Goal: Communication & Community: Answer question/provide support

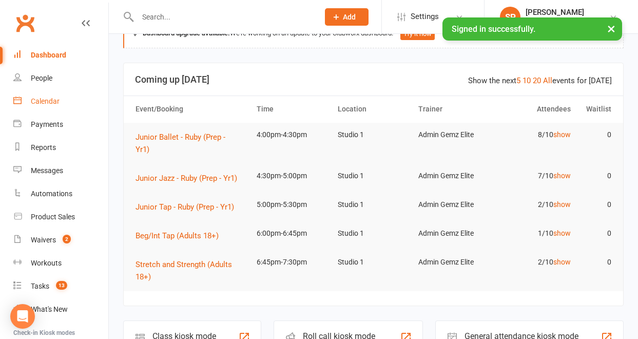
click at [42, 105] on div "Calendar" at bounding box center [45, 101] width 29 height 8
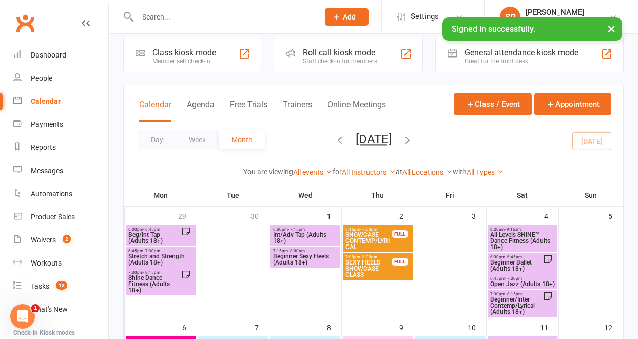
scroll to position [12, 0]
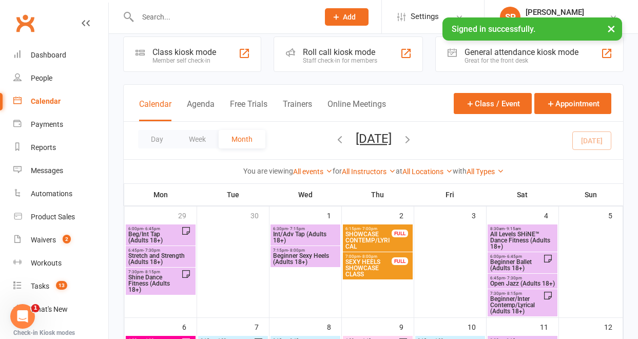
click at [196, 18] on input "text" at bounding box center [223, 17] width 177 height 14
paste input "[EMAIL_ADDRESS][DOMAIN_NAME]"
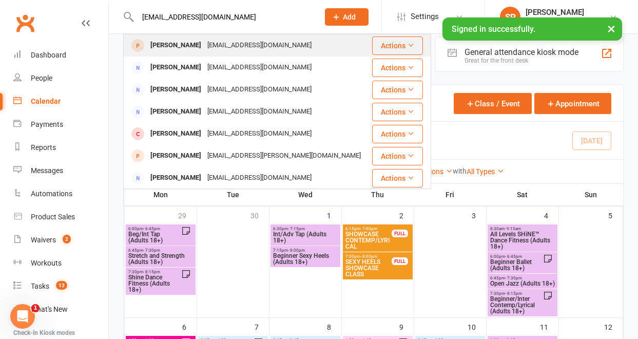
type input "[EMAIL_ADDRESS][DOMAIN_NAME]"
click at [208, 42] on div "[EMAIL_ADDRESS][DOMAIN_NAME]" at bounding box center [259, 45] width 110 height 15
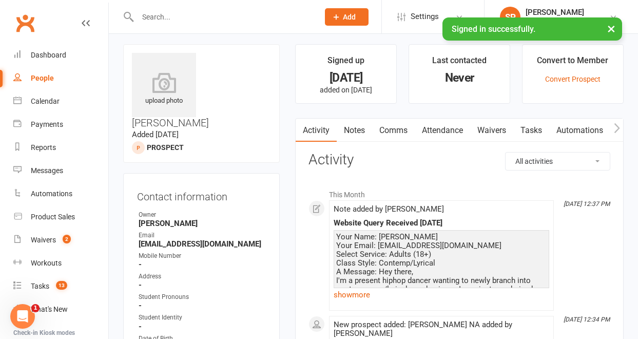
scroll to position [10, 0]
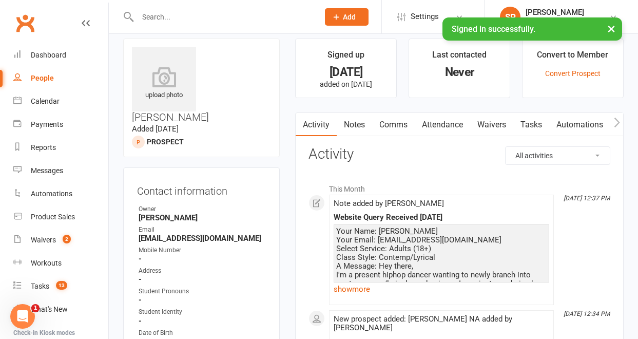
click at [393, 126] on link "Comms" at bounding box center [393, 125] width 43 height 24
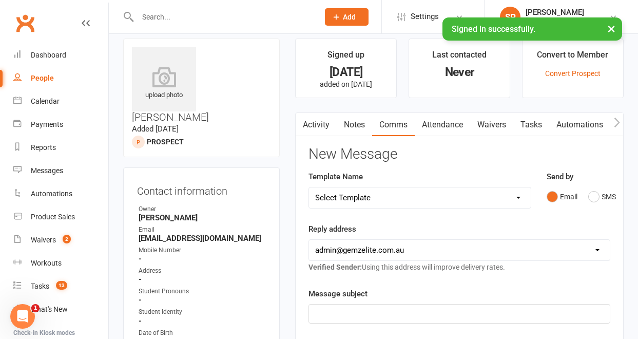
click at [519, 196] on select "Select Template [Email] STUDENT - Absent - Makeup Class Added [Email] ADULTS - …" at bounding box center [420, 197] width 222 height 21
select select "24"
click at [309, 187] on select "Select Template [Email] STUDENT - Absent - Makeup Class Added [Email] ADULTS - …" at bounding box center [420, 197] width 222 height 21
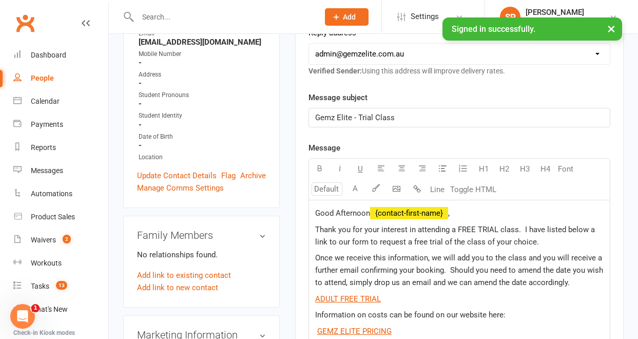
scroll to position [237, 0]
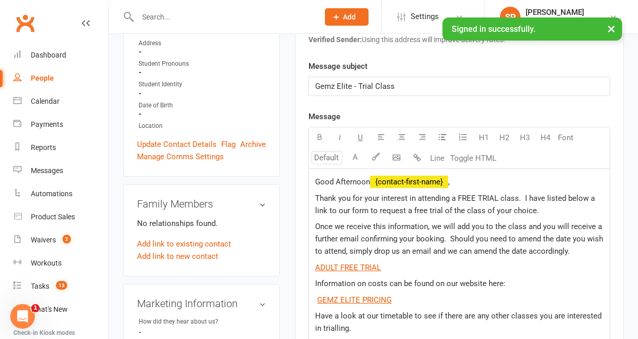
click at [543, 213] on p "Thank you for your interest in attending a FREE TRIAL class. I have listed belo…" at bounding box center [459, 204] width 289 height 25
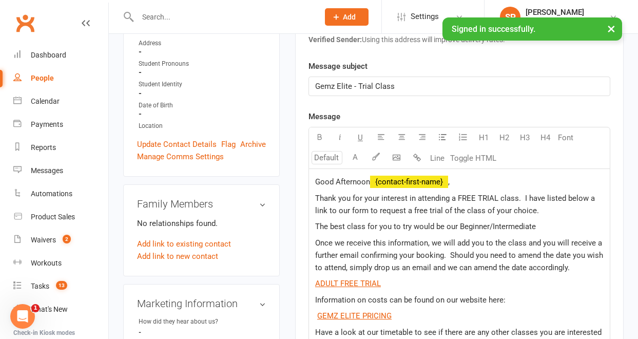
drag, startPoint x: 537, startPoint y: 228, endPoint x: 310, endPoint y: 226, distance: 227.5
copy span "The best class for you to try would be our Beginner/Intermediate"
click at [52, 100] on div "Calendar" at bounding box center [45, 101] width 29 height 8
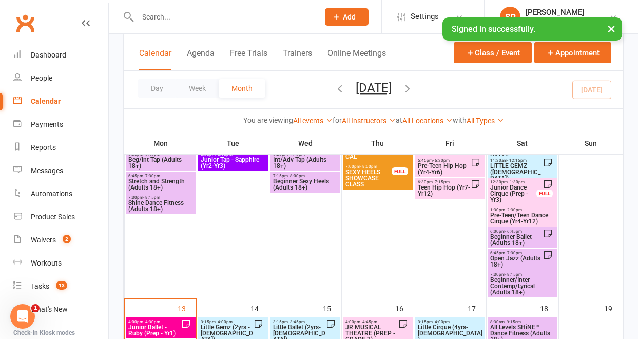
scroll to position [275, 0]
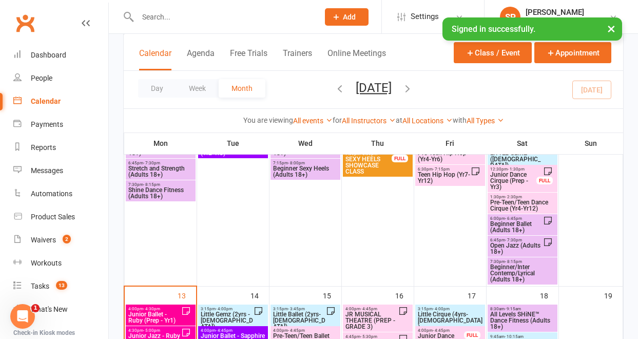
click at [238, 20] on input "text" at bounding box center [223, 17] width 177 height 14
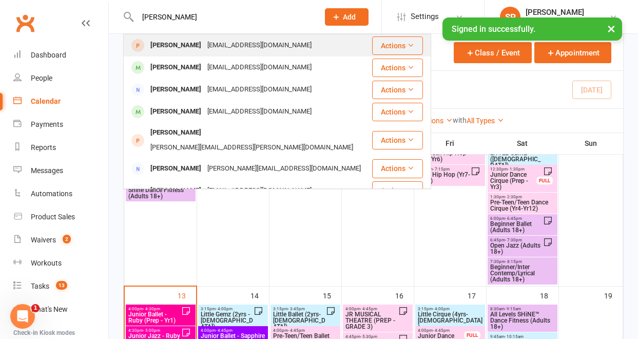
type input "[PERSON_NAME]"
click at [238, 48] on div "[EMAIL_ADDRESS][DOMAIN_NAME]" at bounding box center [259, 45] width 110 height 15
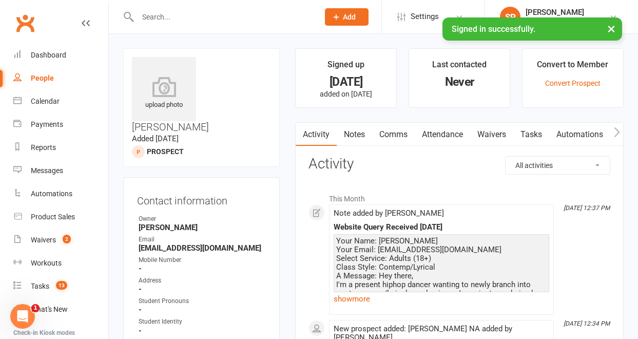
click at [399, 135] on link "Comms" at bounding box center [393, 135] width 43 height 24
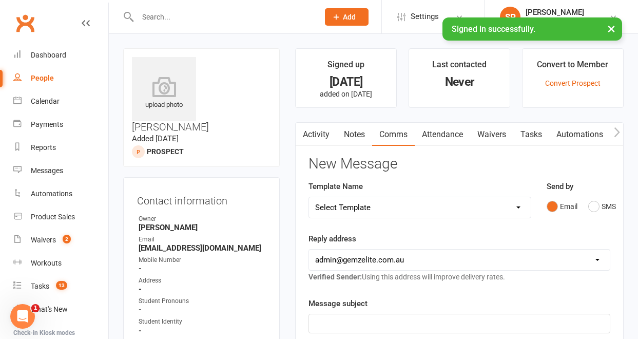
click at [520, 207] on select "Select Template [Email] STUDENT - Absent - Makeup Class Added [Email] ADULTS - …" at bounding box center [420, 207] width 222 height 21
select select "24"
click at [309, 197] on select "Select Template [Email] STUDENT - Absent - Makeup Class Added [Email] ADULTS - …" at bounding box center [420, 207] width 222 height 21
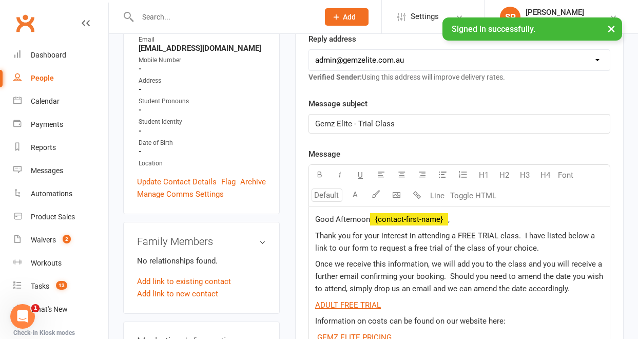
scroll to position [229, 0]
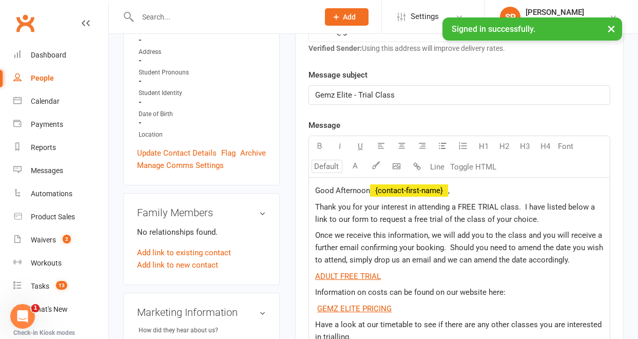
click at [542, 220] on p "Thank you for your interest in attending a FREE TRIAL class. I have listed belo…" at bounding box center [459, 213] width 289 height 25
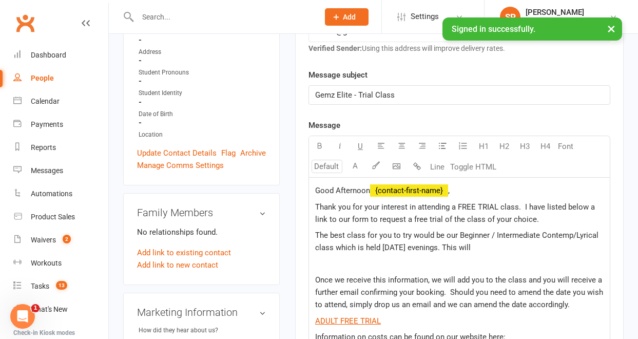
click at [453, 249] on span "The best class for you to try would be our Beginner / Intermediate Contemp/Lyri…" at bounding box center [458, 242] width 286 height 22
click at [578, 247] on p "The best class for you to try would be our Beginner / Intermediate Contemp/Lyri…" at bounding box center [459, 241] width 289 height 25
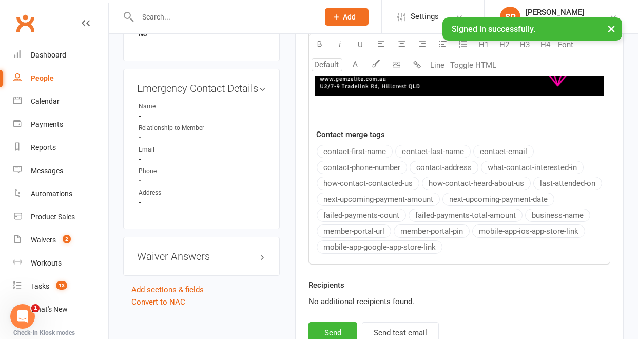
scroll to position [747, 0]
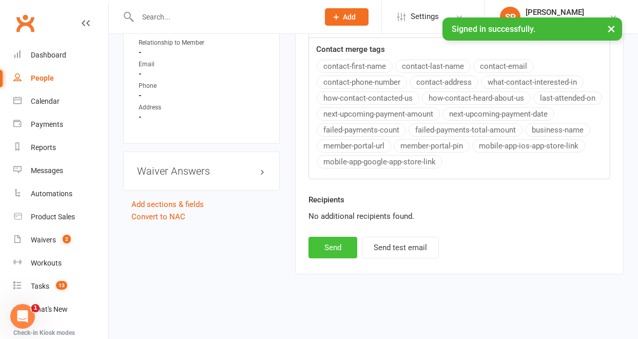
click at [321, 249] on button "Send" at bounding box center [333, 248] width 49 height 22
select select
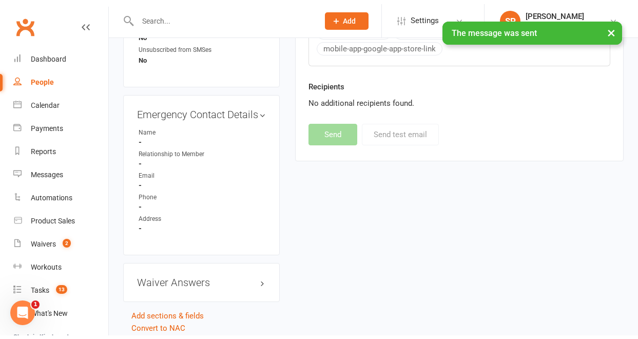
scroll to position [632, 0]
